Goal: Find specific page/section: Find specific page/section

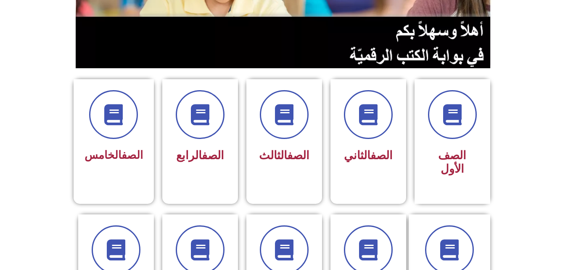
scroll to position [158, 0]
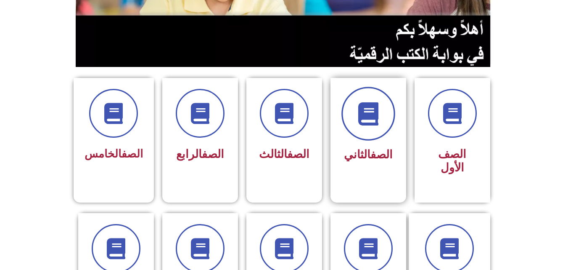
click at [375, 123] on icon at bounding box center [368, 113] width 23 height 23
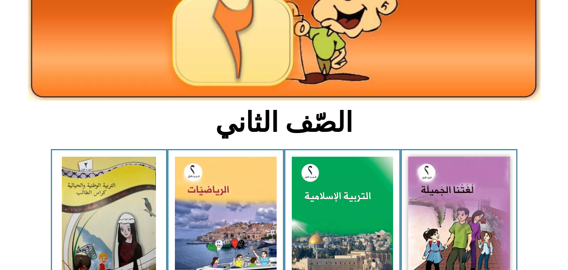
scroll to position [166, 0]
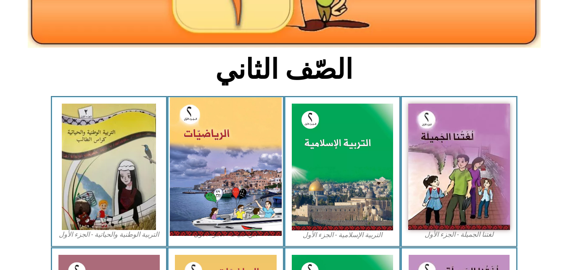
click at [244, 149] on img at bounding box center [226, 166] width 112 height 138
